Goal: Information Seeking & Learning: Learn about a topic

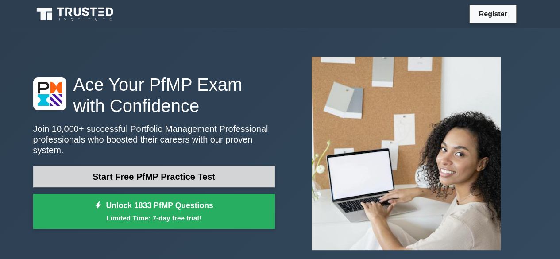
click at [189, 172] on link "Start Free PfMP Practice Test" at bounding box center [154, 176] width 242 height 21
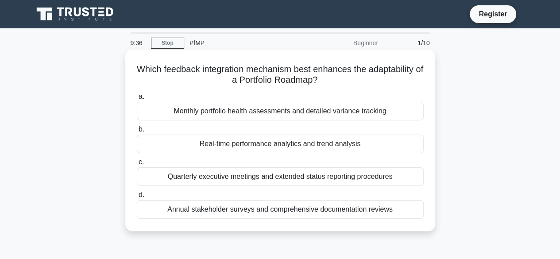
click at [241, 111] on div "Monthly portfolio health assessments and detailed variance tracking" at bounding box center [280, 111] width 287 height 19
click at [137, 100] on input "a. Monthly portfolio health assessments and detailed variance tracking" at bounding box center [137, 97] width 0 height 6
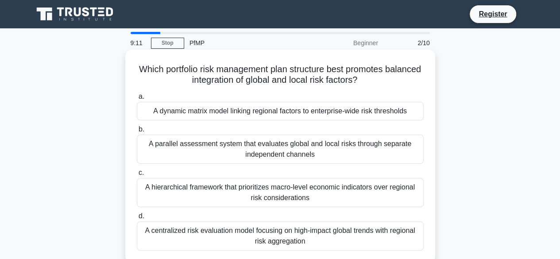
click at [244, 149] on div "A parallel assessment system that evaluates global and local risks through sepa…" at bounding box center [280, 149] width 287 height 29
click at [137, 132] on input "b. A parallel assessment system that evaluates global and local risks through s…" at bounding box center [137, 130] width 0 height 6
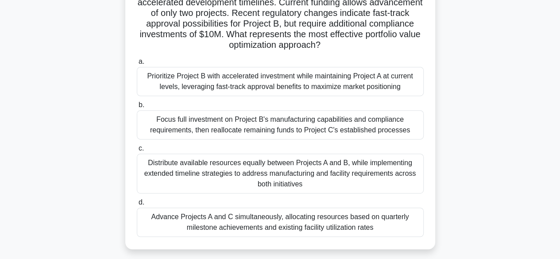
scroll to position [144, 0]
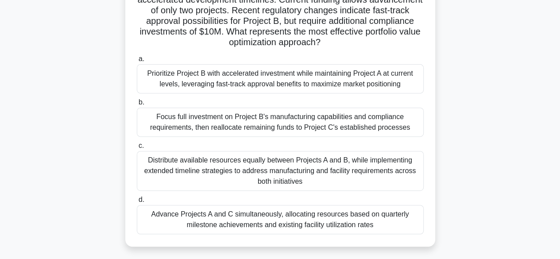
click at [245, 132] on div "Focus full investment on Project B's manufacturing capabilities and compliance …" at bounding box center [280, 122] width 287 height 29
click at [137, 105] on input "b. Focus full investment on Project B's manufacturing capabilities and complian…" at bounding box center [137, 103] width 0 height 6
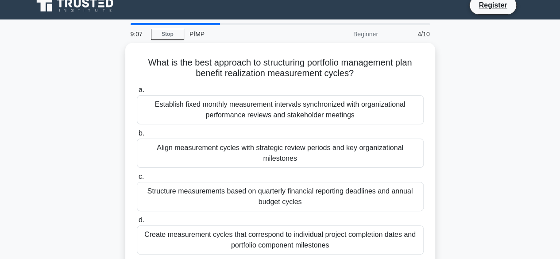
scroll to position [0, 0]
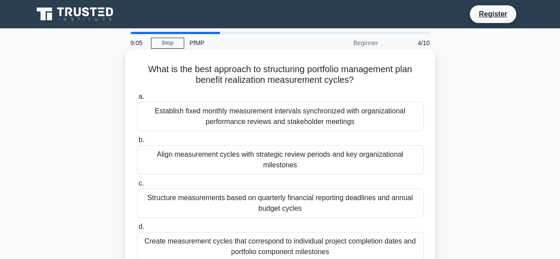
click at [228, 122] on div "Establish fixed monthly measurement intervals synchronized with organizational …" at bounding box center [280, 116] width 287 height 29
click at [137, 100] on input "a. Establish fixed monthly measurement intervals synchronized with organization…" at bounding box center [137, 97] width 0 height 6
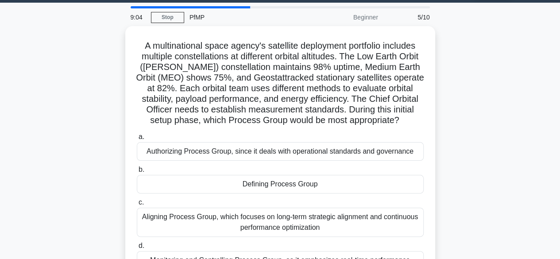
scroll to position [44, 0]
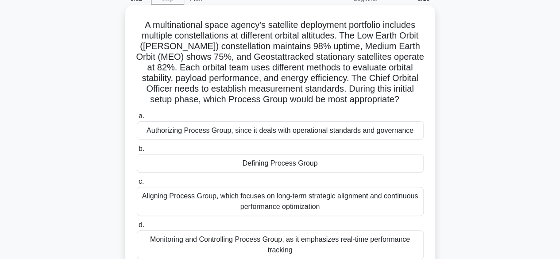
click at [208, 204] on div "Aligning Process Group, which focuses on long-term strategic alignment and cont…" at bounding box center [280, 201] width 287 height 29
click at [137, 185] on input "c. Aligning Process Group, which focuses on long-term strategic alignment and c…" at bounding box center [137, 182] width 0 height 6
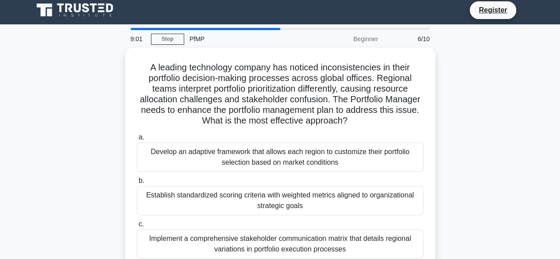
scroll to position [0, 0]
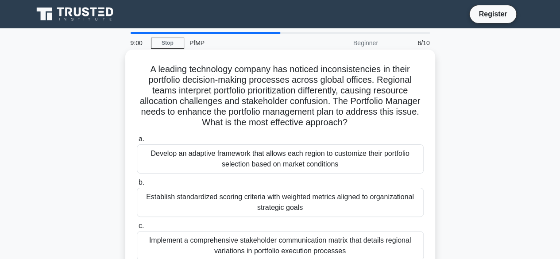
click at [220, 164] on div "Develop an adaptive framework that allows each region to customize their portfo…" at bounding box center [280, 158] width 287 height 29
click at [137, 142] on input "a. Develop an adaptive framework that allows each region to customize their por…" at bounding box center [137, 139] width 0 height 6
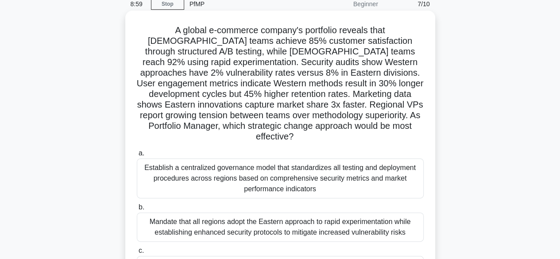
click at [203, 223] on div "Mandate that all regions adopt the Eastern approach to rapid experimentation wh…" at bounding box center [280, 227] width 287 height 29
click at [137, 210] on input "b. Mandate that all regions adopt the Eastern approach to rapid experimentation…" at bounding box center [137, 208] width 0 height 6
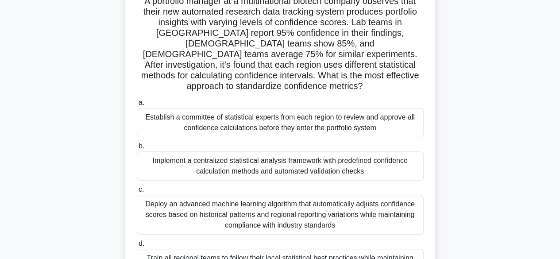
click at [201, 213] on div "Deploy an advanced machine learning algorithm that automatically adjusts confid…" at bounding box center [280, 215] width 287 height 40
click at [137, 193] on input "c. Deploy an advanced machine learning algorithm that automatically adjusts con…" at bounding box center [137, 190] width 0 height 6
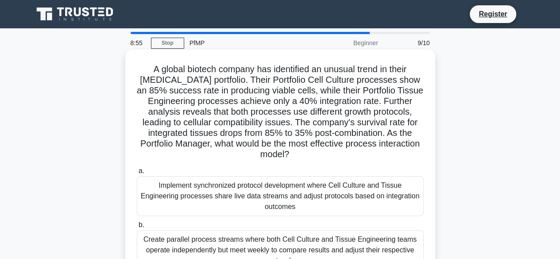
click at [205, 198] on div "Implement synchronized protocol development where Cell Culture and Tissue Engin…" at bounding box center [280, 196] width 287 height 40
click at [137, 174] on input "a. Implement synchronized protocol development where Cell Culture and Tissue En…" at bounding box center [137, 171] width 0 height 6
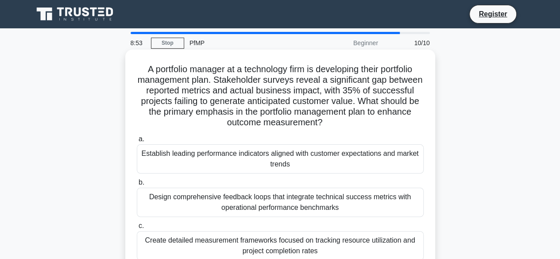
click at [233, 169] on div "Establish leading performance indicators aligned with customer expectations and…" at bounding box center [280, 158] width 287 height 29
click at [137, 142] on input "a. Establish leading performance indicators aligned with customer expectations …" at bounding box center [137, 139] width 0 height 6
